Goal: Task Accomplishment & Management: Use online tool/utility

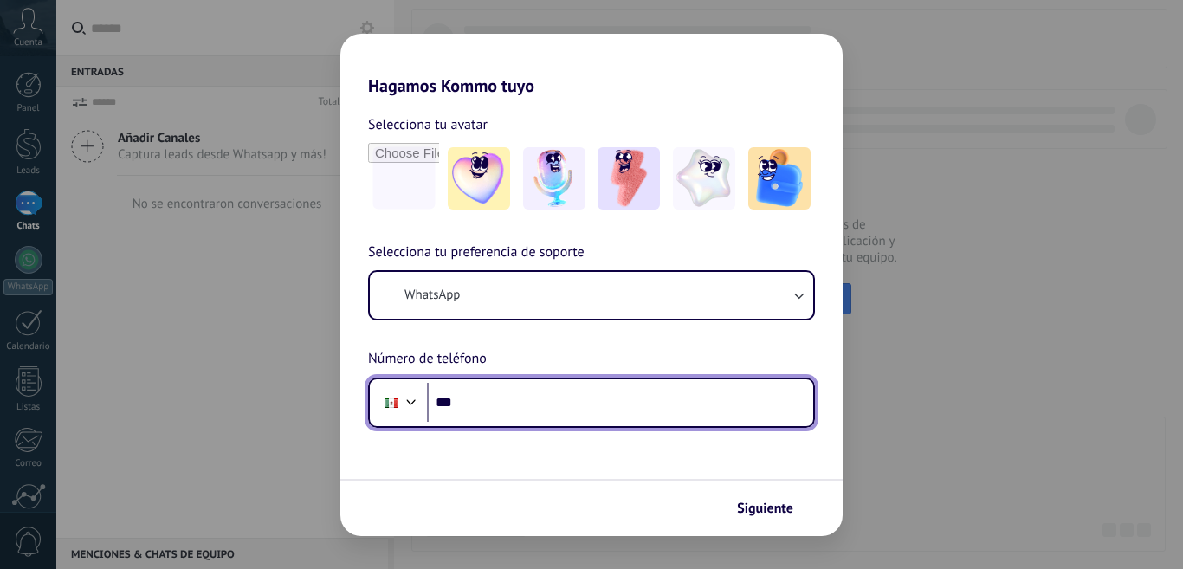
click at [468, 395] on input "***" at bounding box center [620, 403] width 386 height 40
type input "**********"
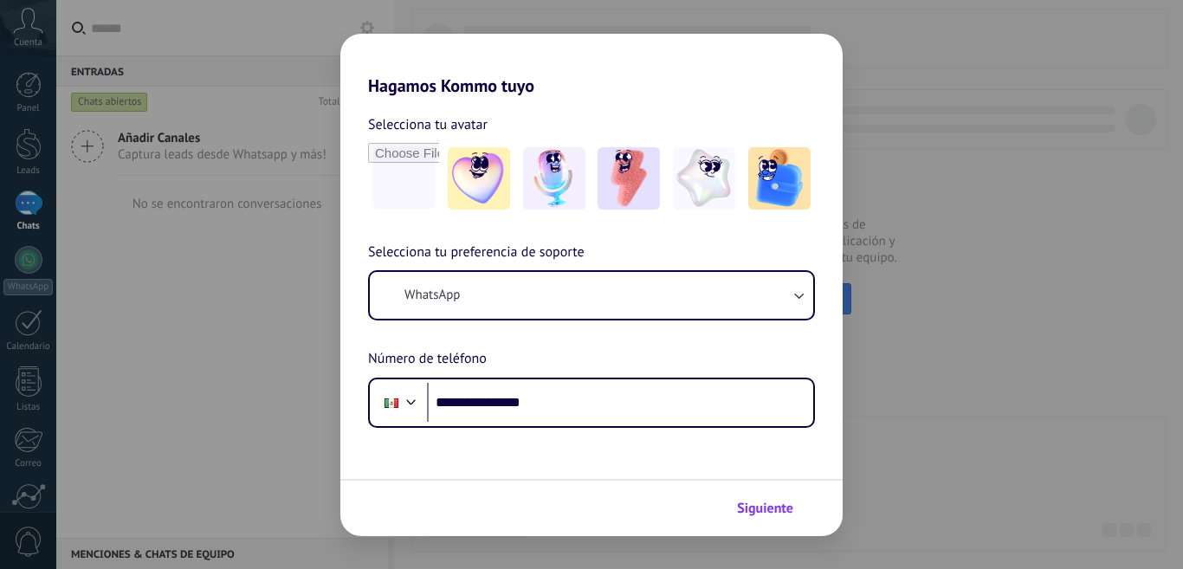
click at [765, 508] on span "Siguiente" at bounding box center [765, 508] width 56 height 12
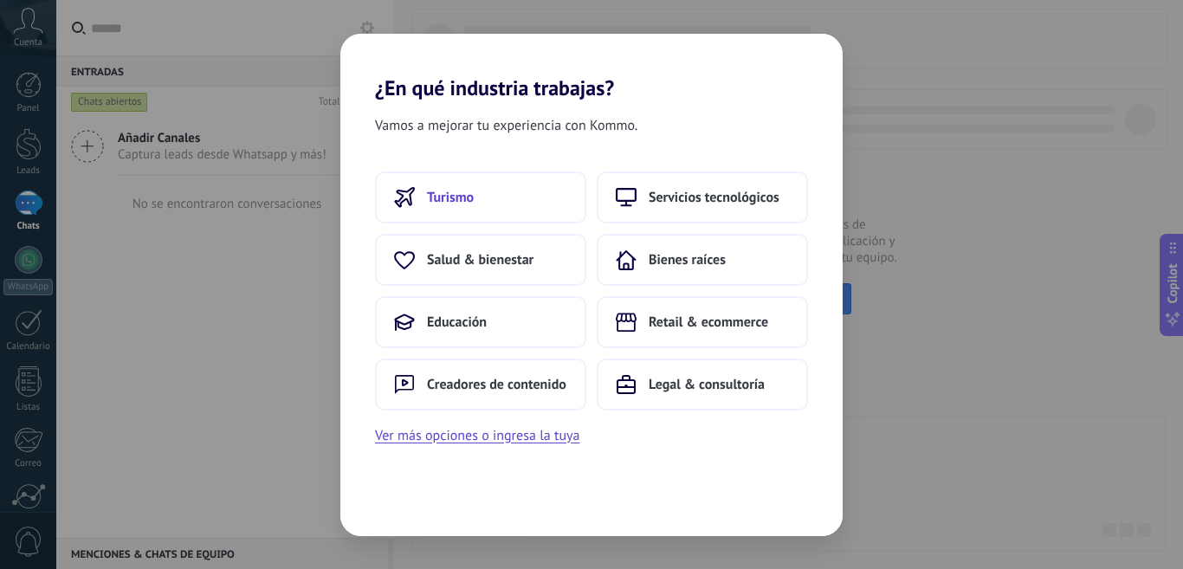
click at [452, 199] on span "Turismo" at bounding box center [450, 197] width 47 height 17
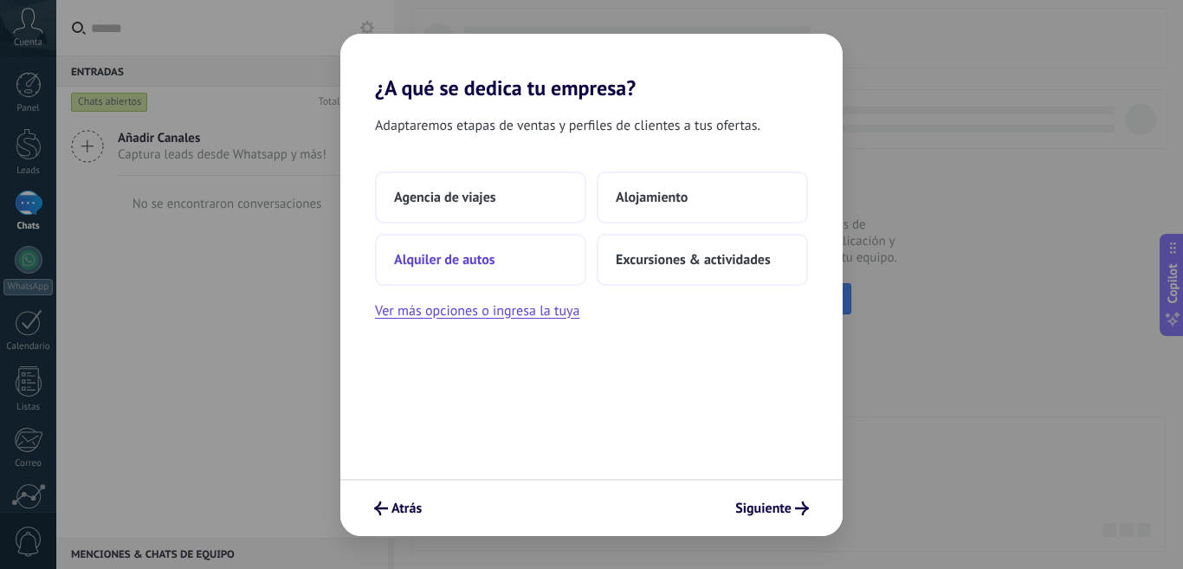
click at [449, 259] on span "Alquiler de autos" at bounding box center [444, 259] width 101 height 17
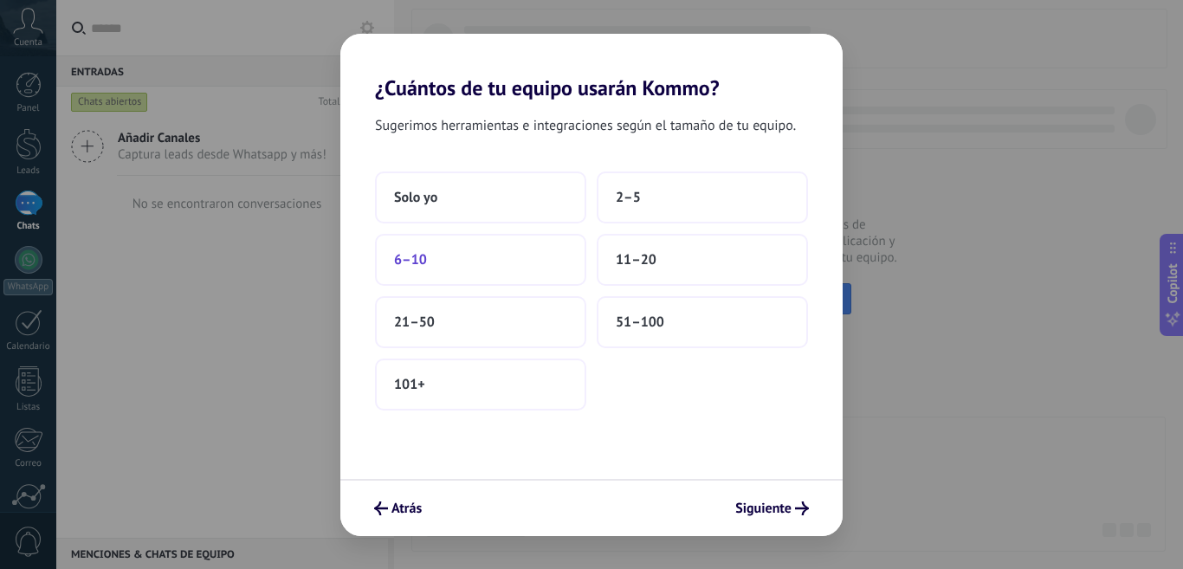
click at [421, 262] on span "6–10" at bounding box center [410, 259] width 33 height 17
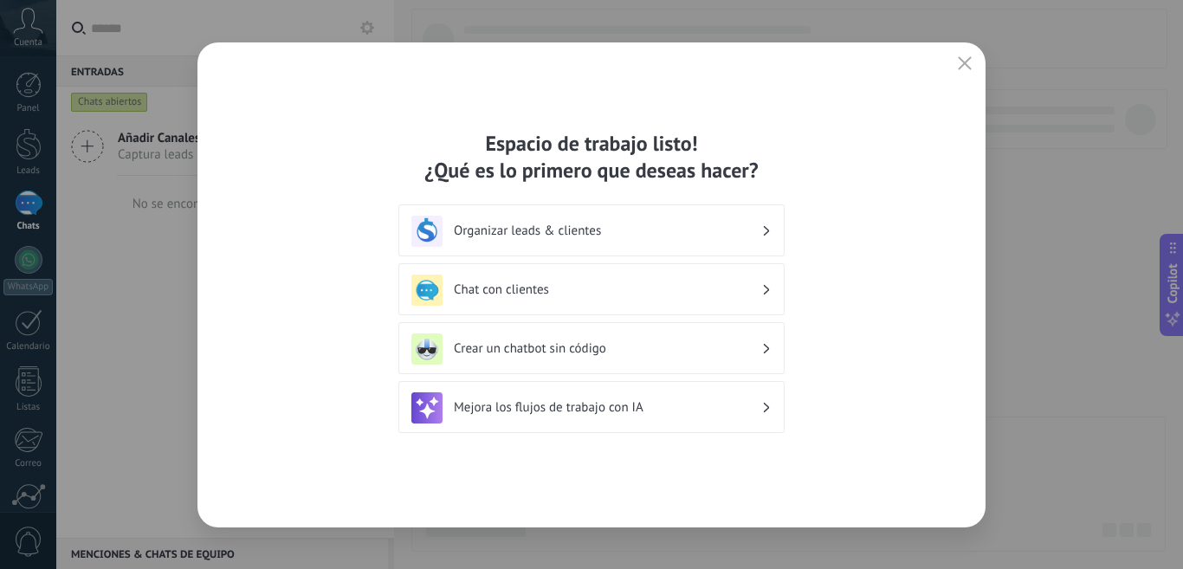
click at [749, 347] on h3 "Crear un chatbot sin código" at bounding box center [607, 348] width 307 height 16
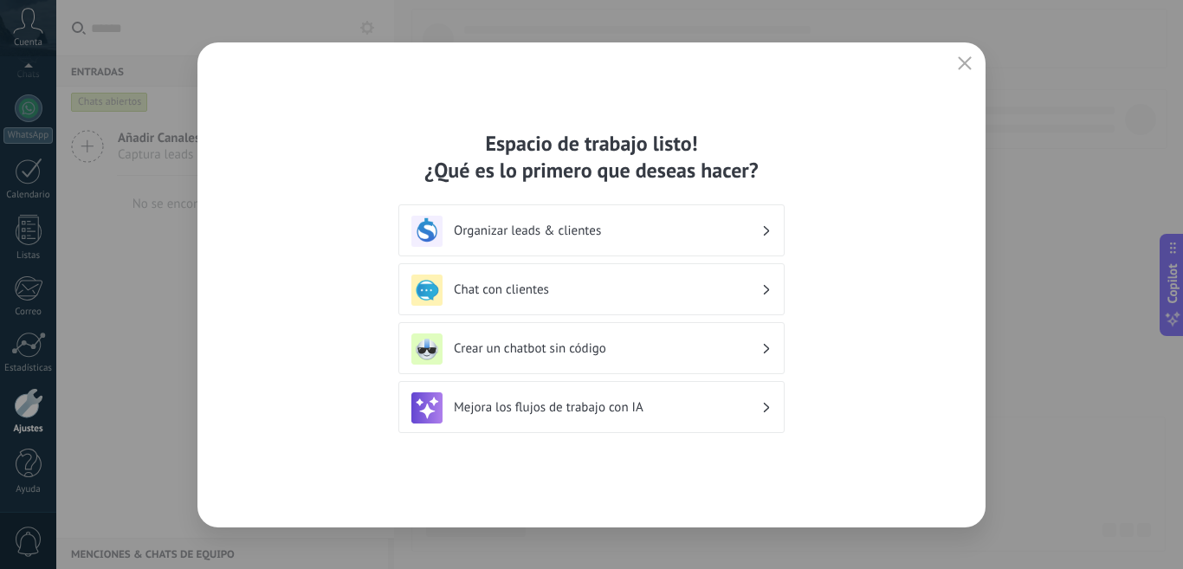
click at [766, 349] on icon at bounding box center [767, 349] width 6 height 10
click at [755, 231] on h3 "Organizar leads & clientes" at bounding box center [607, 231] width 307 height 16
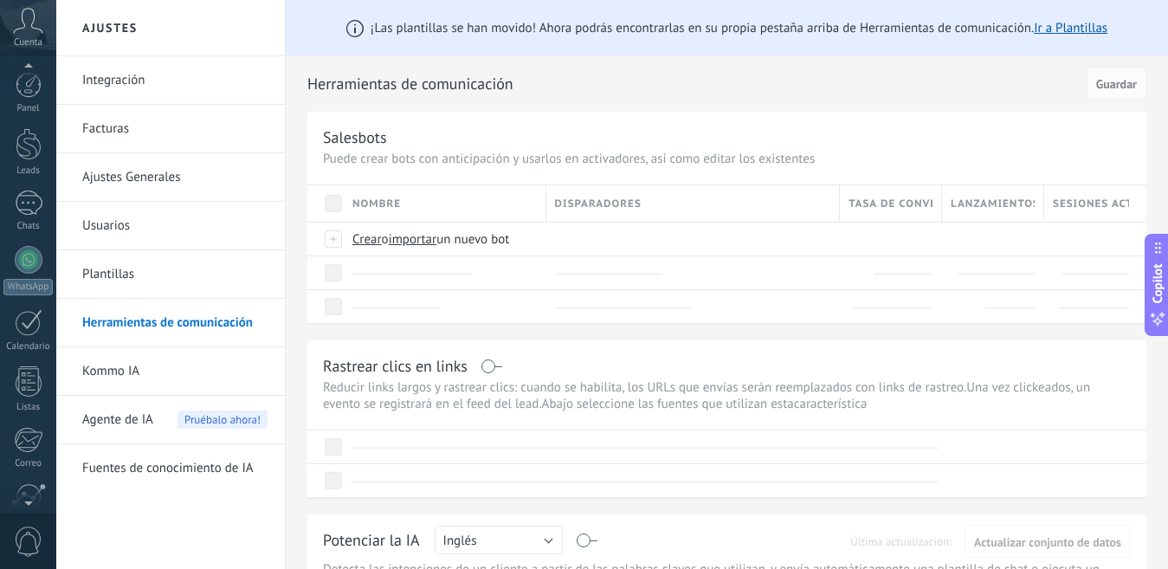
scroll to position [152, 0]
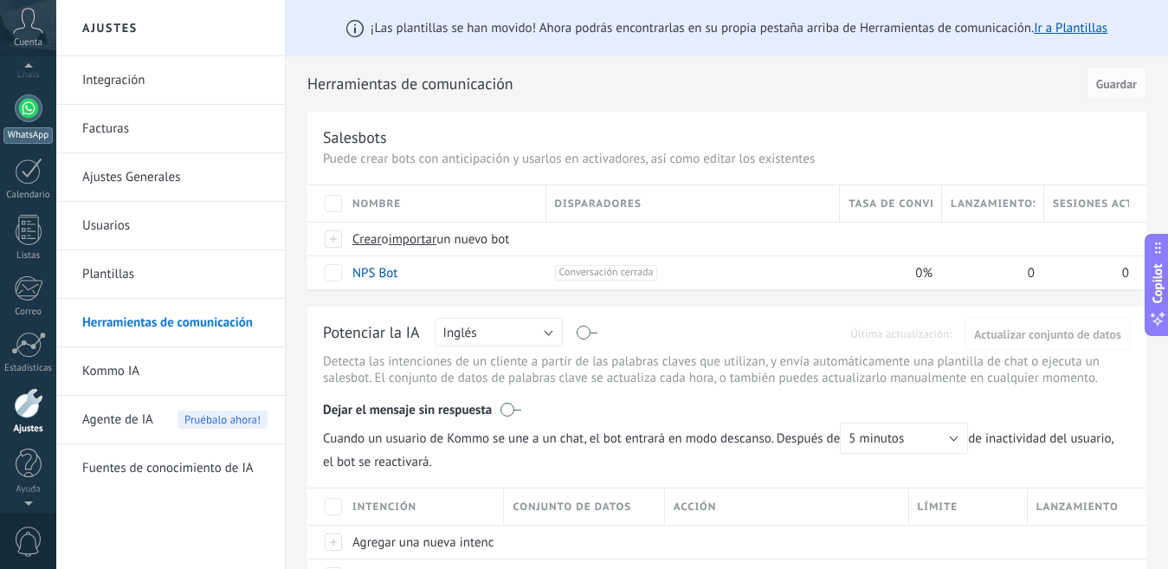
click at [23, 113] on div at bounding box center [29, 108] width 28 height 28
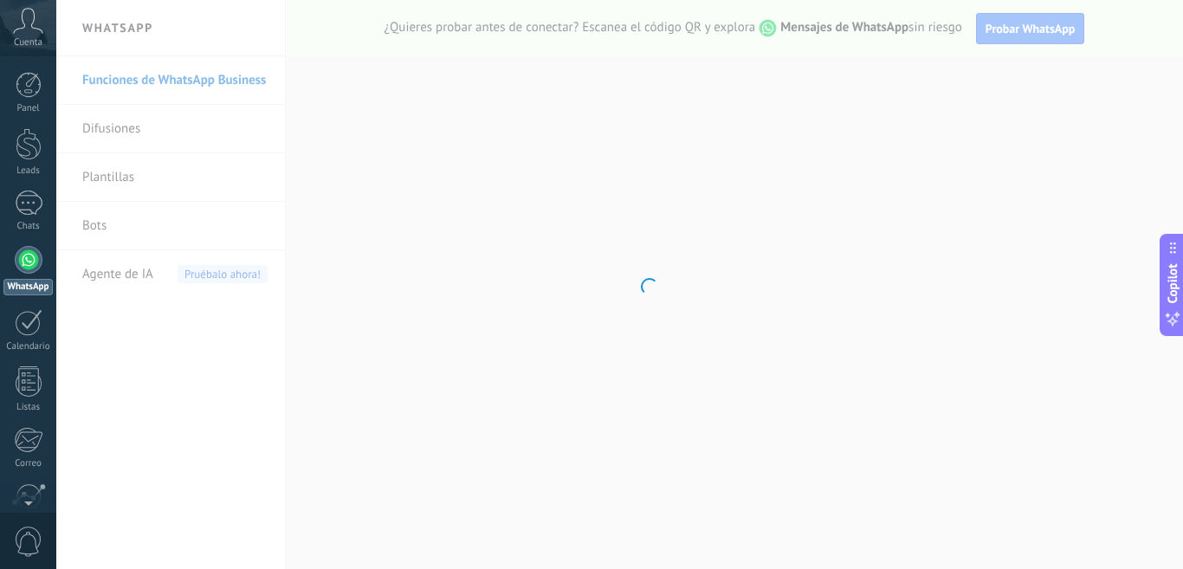
click at [1018, 27] on body ".abccls-1,.abccls-2{fill-rule:evenodd}.abccls-2{fill:#fff} .abfcls-1{fill:none}…" at bounding box center [591, 284] width 1183 height 569
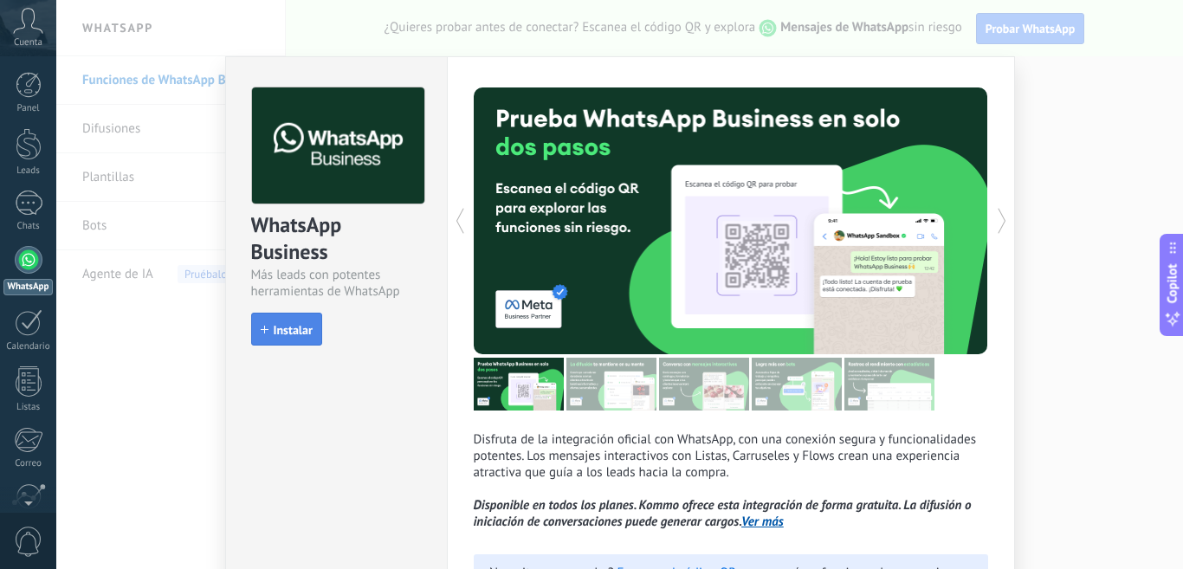
click at [305, 332] on span "Instalar" at bounding box center [293, 330] width 39 height 12
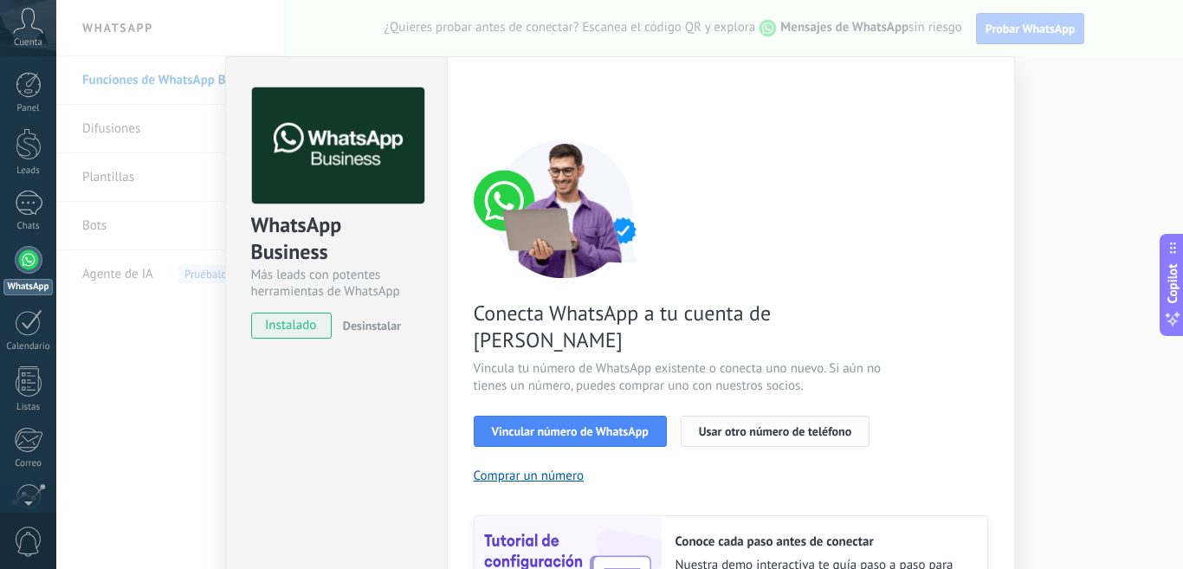
scroll to position [87, 0]
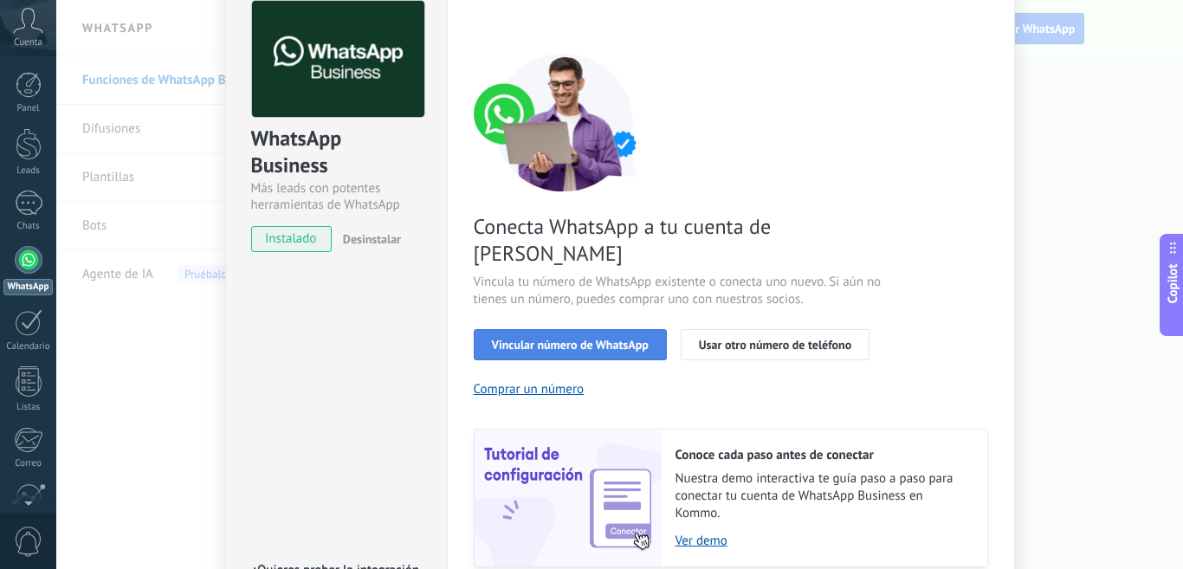
click at [611, 339] on span "Vincular número de WhatsApp" at bounding box center [570, 345] width 157 height 12
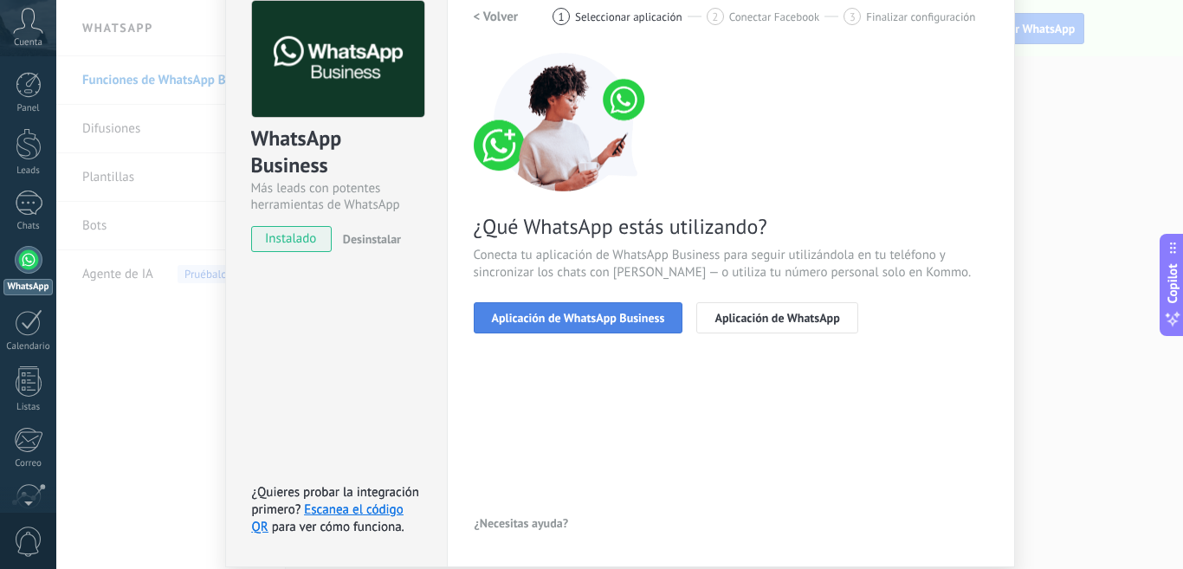
click at [615, 325] on button "Aplicación de WhatsApp Business" at bounding box center [579, 317] width 210 height 31
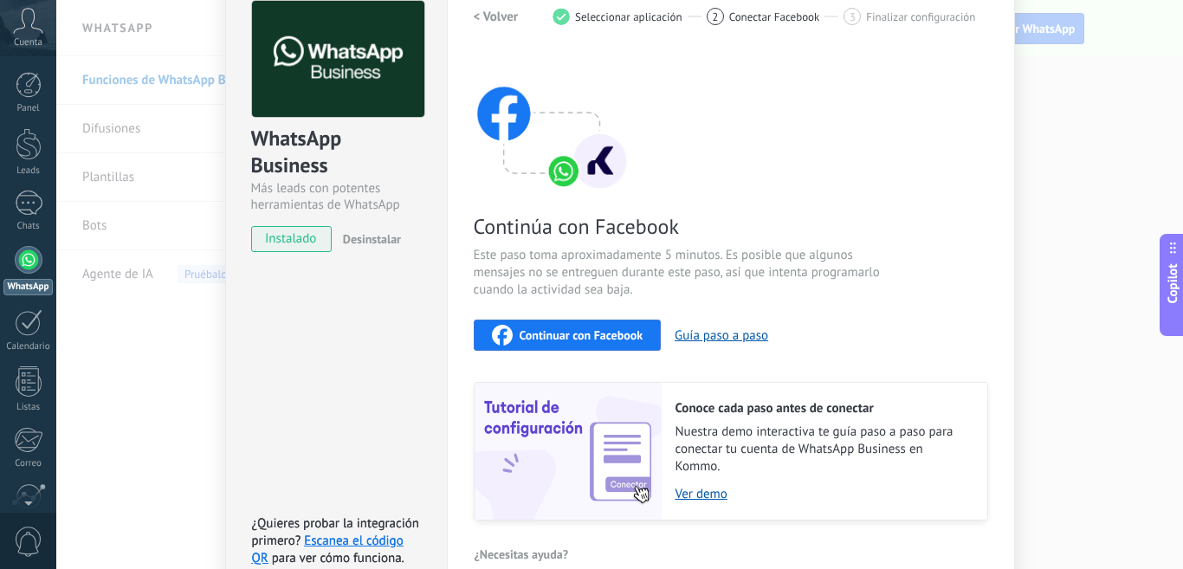
scroll to position [173, 0]
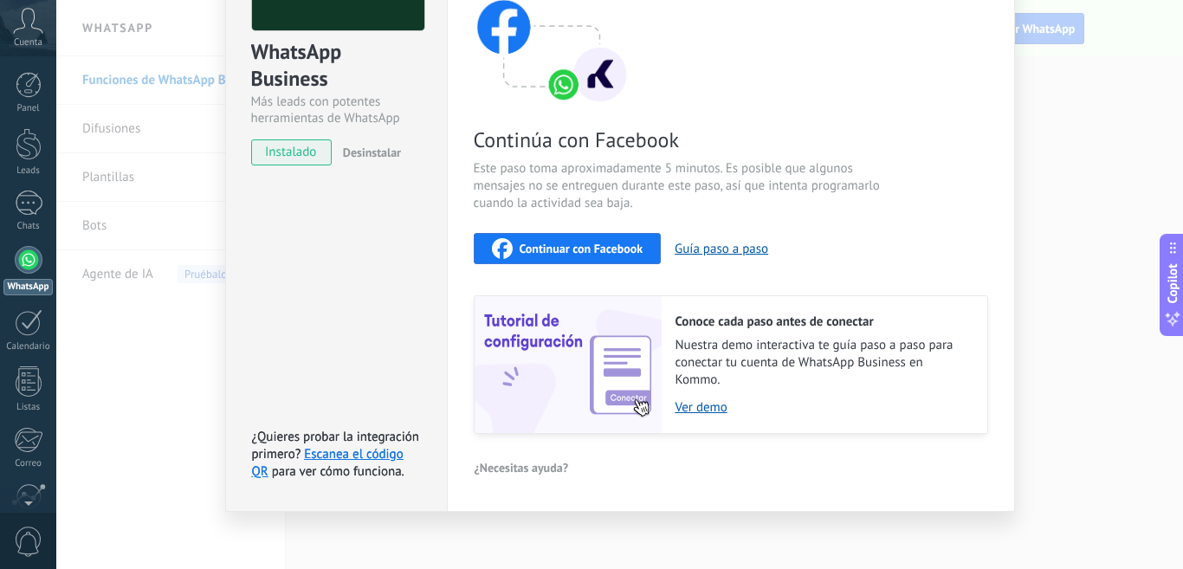
click at [641, 247] on span "Continuar con Facebook" at bounding box center [582, 248] width 124 height 12
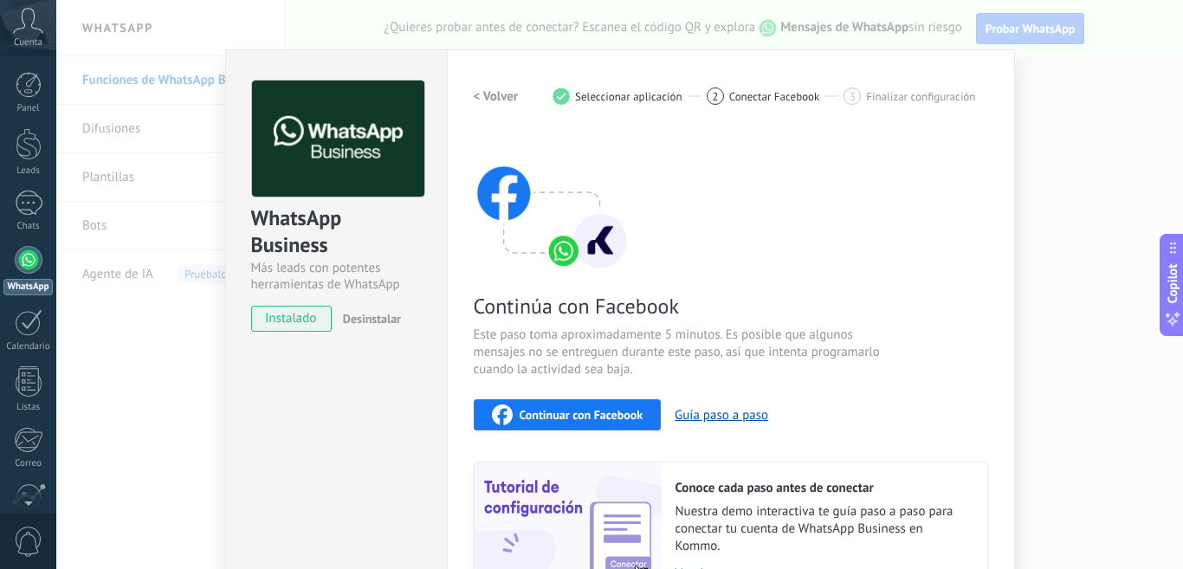
scroll to position [0, 0]
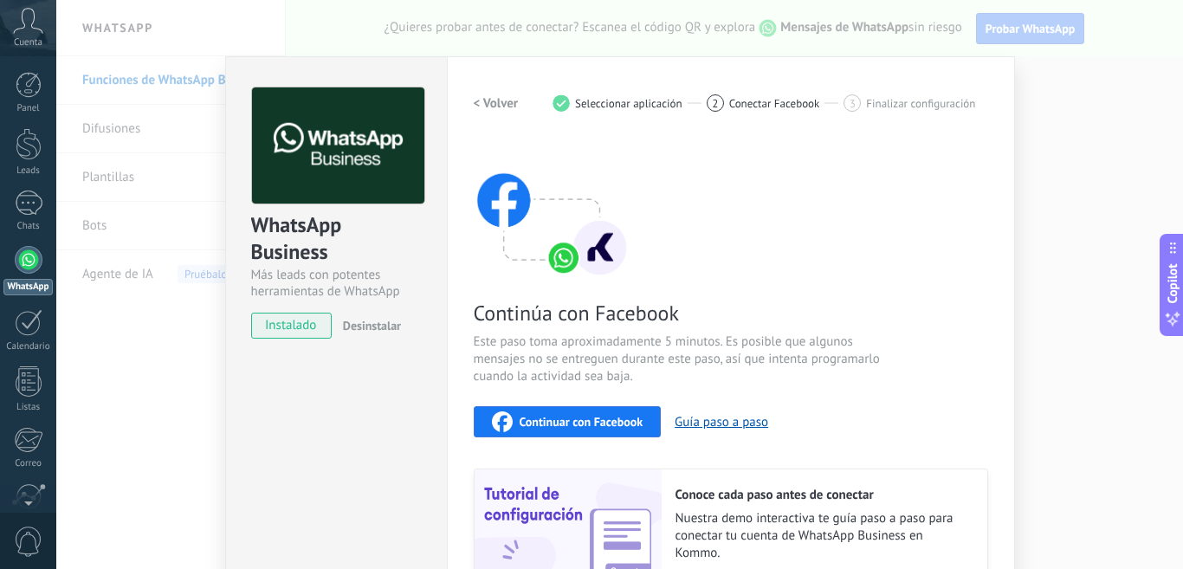
click at [557, 259] on img at bounding box center [552, 208] width 156 height 139
click at [297, 331] on span "instalado" at bounding box center [291, 326] width 79 height 26
click at [32, 204] on div at bounding box center [29, 203] width 28 height 25
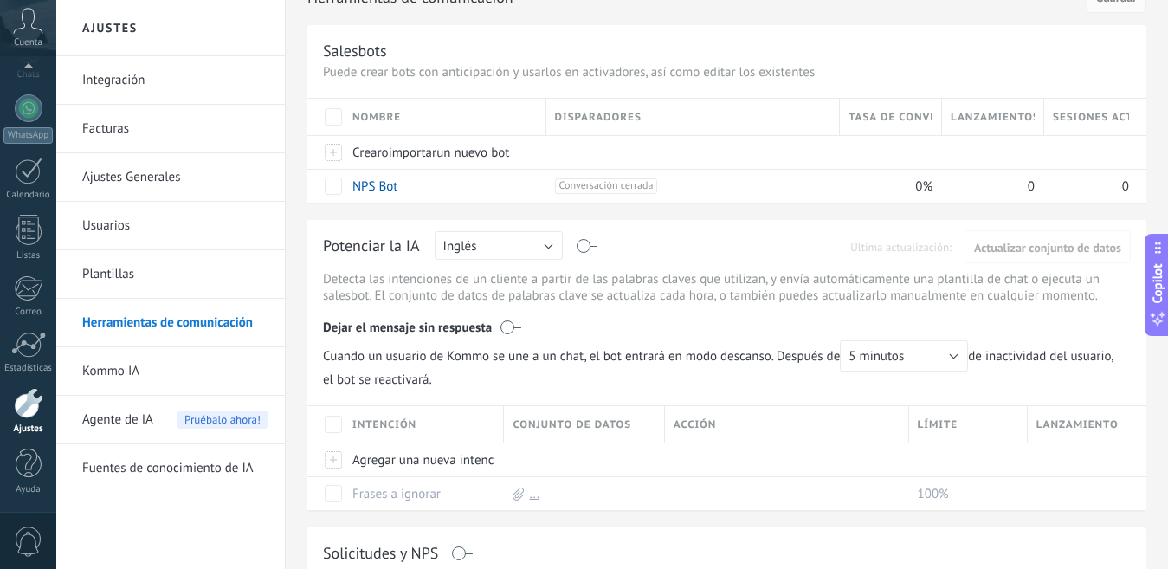
scroll to position [173, 0]
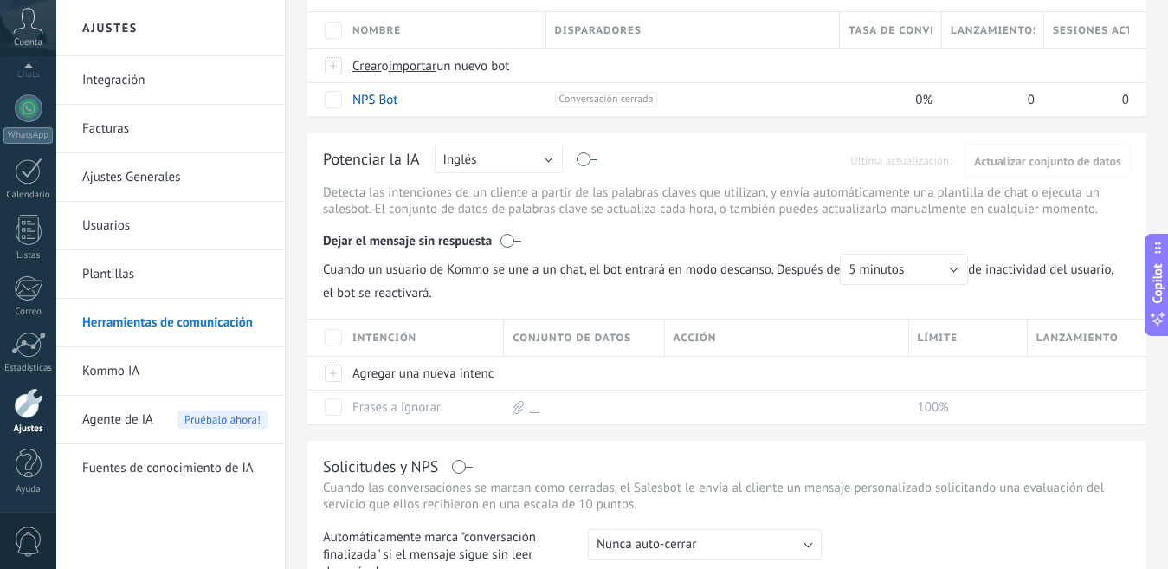
click at [192, 61] on link "Integración" at bounding box center [174, 80] width 185 height 48
